Goal: Check status: Check status

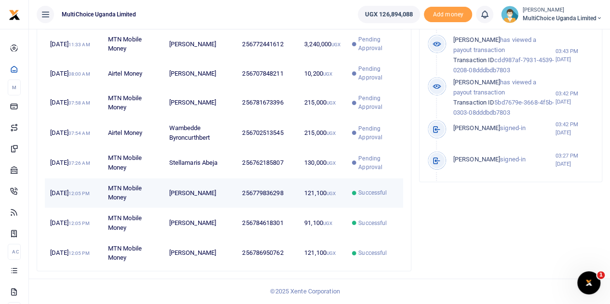
scroll to position [8, 8]
click at [367, 191] on span "Successful" at bounding box center [373, 193] width 28 height 9
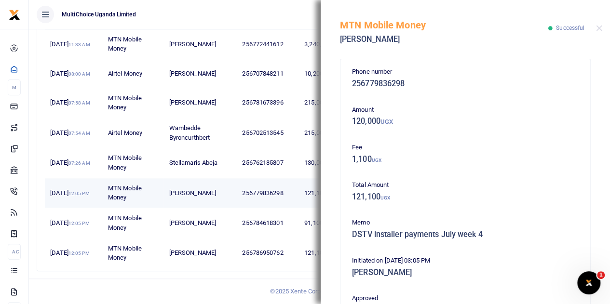
scroll to position [48, 0]
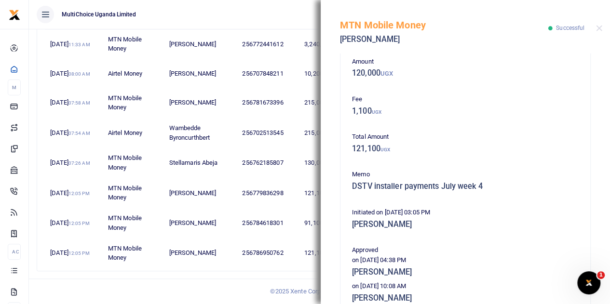
click at [603, 29] on div "MTN Mobile Money Benard Nabukalasi Successful" at bounding box center [466, 27] width 290 height 54
click at [595, 28] on div "MTN Mobile Money Benard Nabukalasi Successful" at bounding box center [466, 27] width 290 height 54
click at [600, 28] on button "Close" at bounding box center [599, 28] width 6 height 6
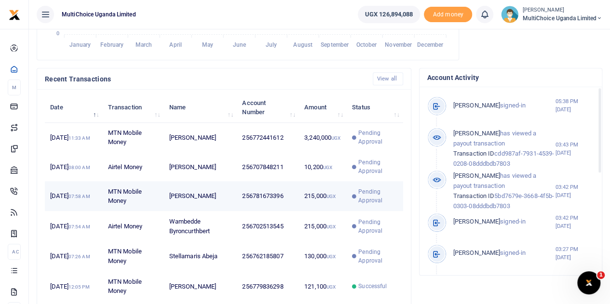
scroll to position [331, 0]
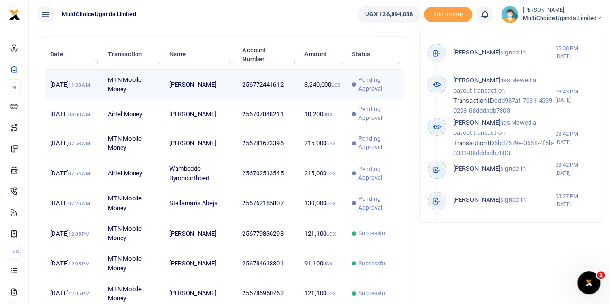
click at [377, 93] on span "Pending Approval" at bounding box center [378, 84] width 39 height 17
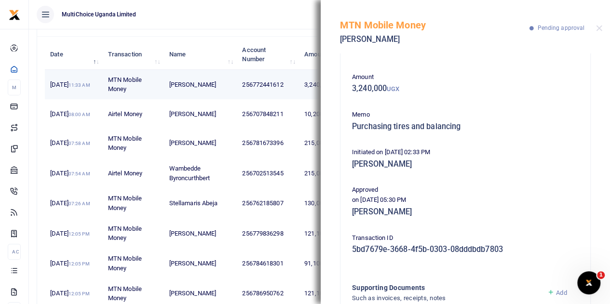
scroll to position [48, 0]
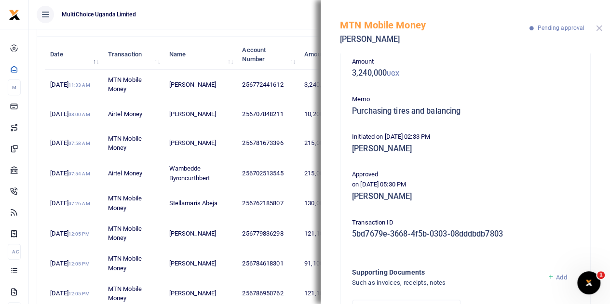
click at [600, 28] on button "Close" at bounding box center [599, 28] width 6 height 6
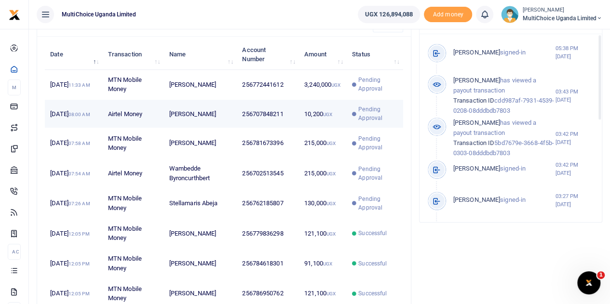
click at [368, 116] on span "Pending Approval" at bounding box center [378, 113] width 39 height 17
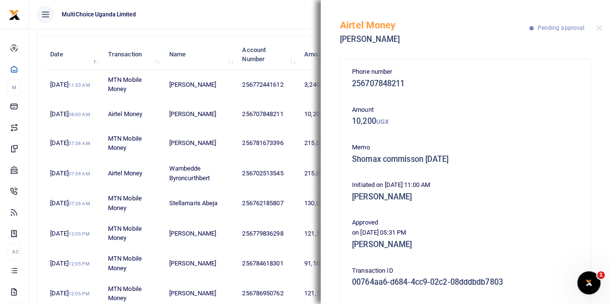
click at [593, 29] on div "Airtel Money Faridah Namakula Pending approval" at bounding box center [466, 27] width 290 height 54
click at [598, 28] on button "Close" at bounding box center [599, 28] width 6 height 6
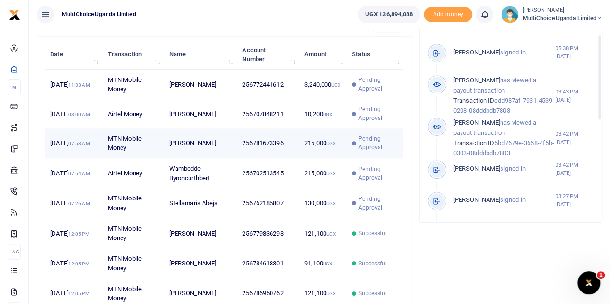
click at [368, 152] on span "Pending Approval" at bounding box center [378, 143] width 39 height 17
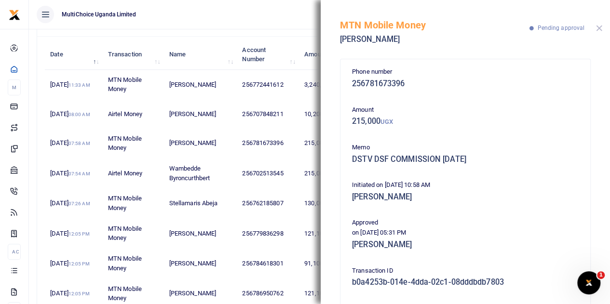
click at [598, 28] on button "Close" at bounding box center [599, 28] width 6 height 6
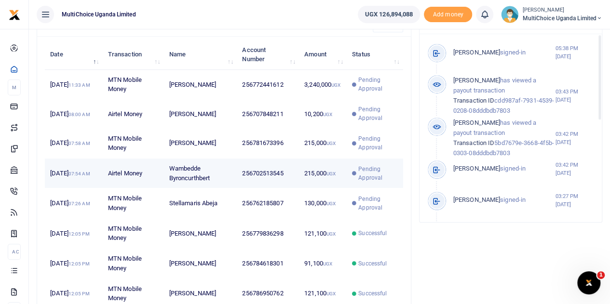
scroll to position [379, 0]
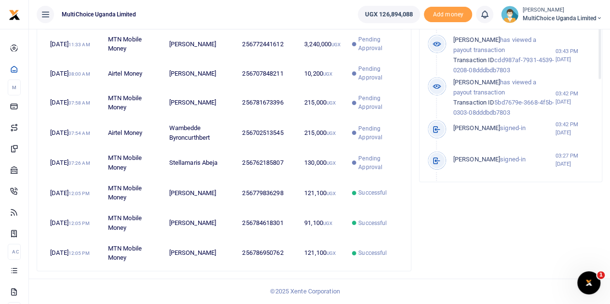
click at [539, 16] on span "MultiChoice Uganda Limited" at bounding box center [563, 18] width 80 height 9
click at [548, 34] on link "Switch accounts" at bounding box center [565, 35] width 76 height 14
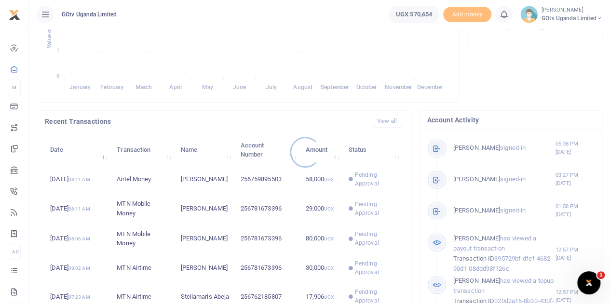
scroll to position [241, 0]
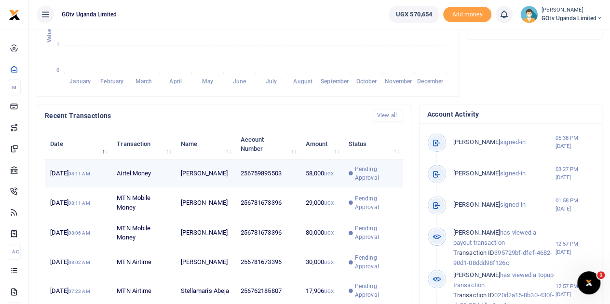
click at [362, 181] on span "Pending Approval" at bounding box center [376, 173] width 43 height 17
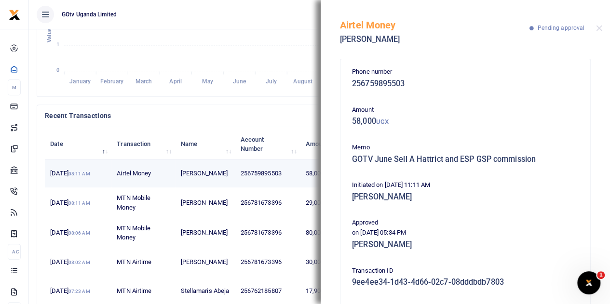
scroll to position [48, 0]
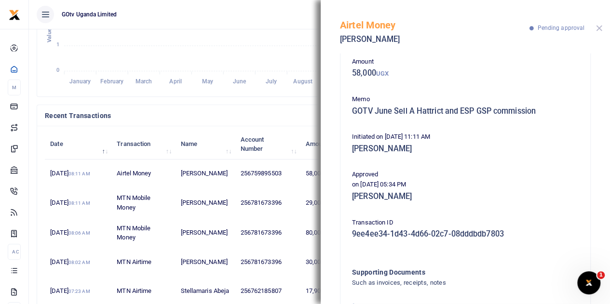
click at [599, 28] on button "Close" at bounding box center [599, 28] width 6 height 6
